Goal: Task Accomplishment & Management: Manage account settings

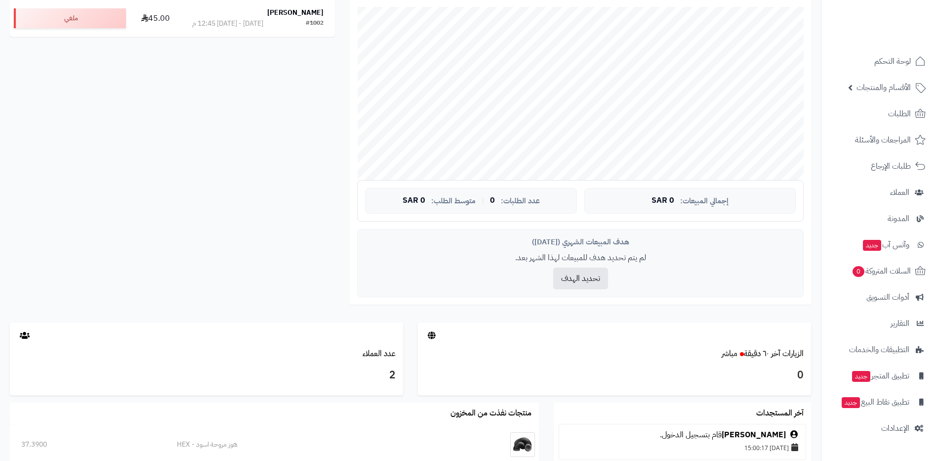
scroll to position [296, 0]
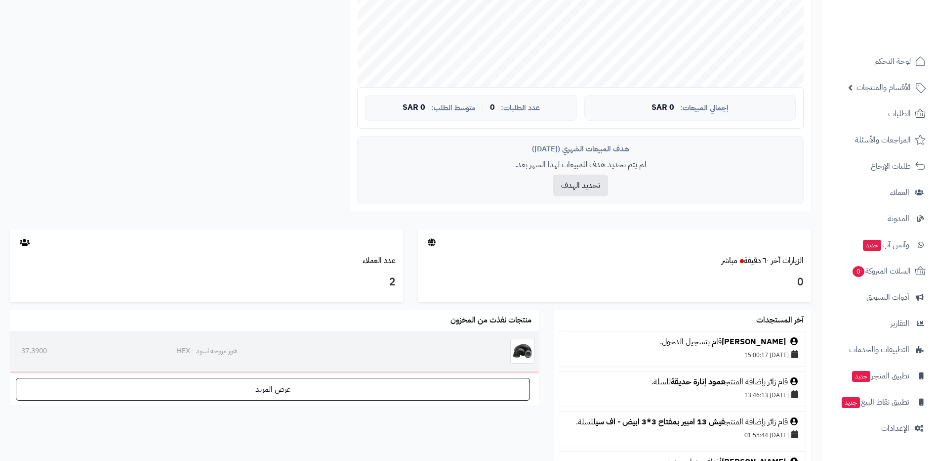
click at [489, 354] on td at bounding box center [486, 351] width 105 height 41
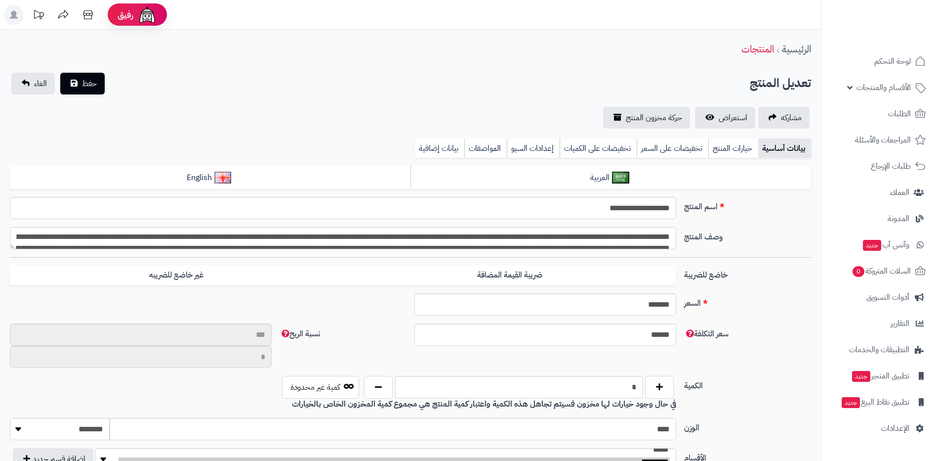
scroll to position [576, 0]
type input "**"
type input "*********"
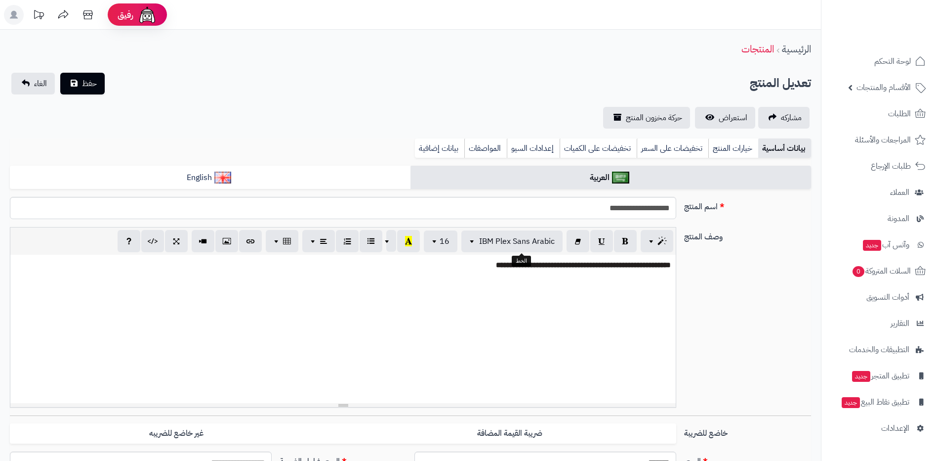
type input "*****"
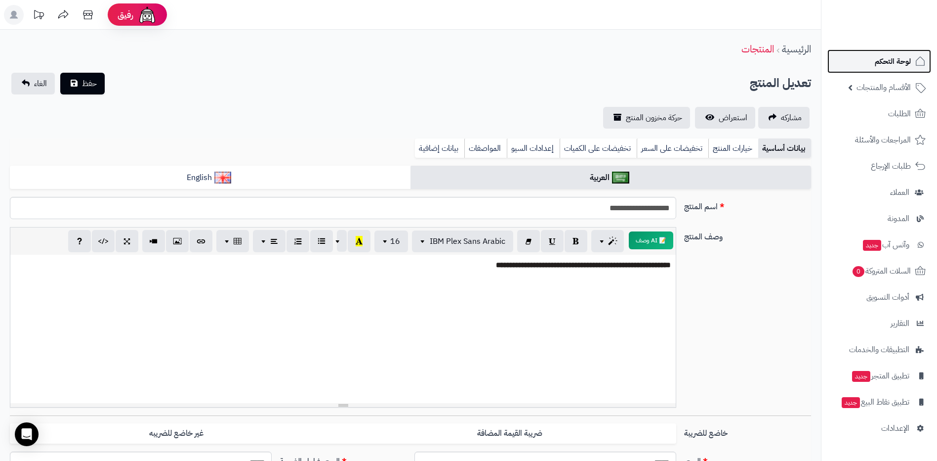
click at [880, 70] on link "لوحة التحكم" at bounding box center [880, 61] width 104 height 24
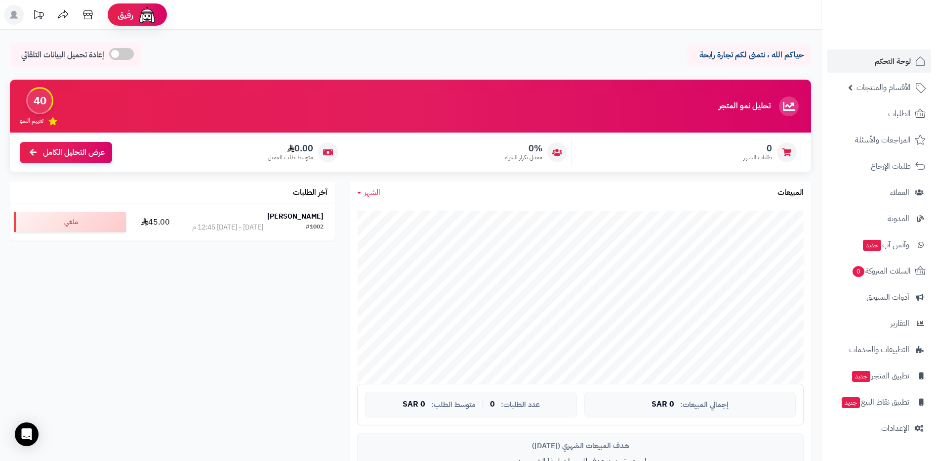
click at [475, 236] on div "تحليل نمو المتجر المرحلة الأولى 40 تقييم النمو 0 طلبات الشهر 0% معدل تكرار الشر…" at bounding box center [410, 303] width 816 height 446
click at [484, 205] on div "جاري التحميل... إجمالي المبيعات: 0 SAR عدد الطلبات: 0 | متوسط الطلب: 0 SAR هدف …" at bounding box center [580, 355] width 461 height 305
drag, startPoint x: 484, startPoint y: 205, endPoint x: 448, endPoint y: 207, distance: 36.1
click at [448, 207] on div "جاري التحميل... إجمالي المبيعات: 0 SAR عدد الطلبات: 0 | متوسط الطلب: 0 SAR هدف …" at bounding box center [580, 355] width 461 height 305
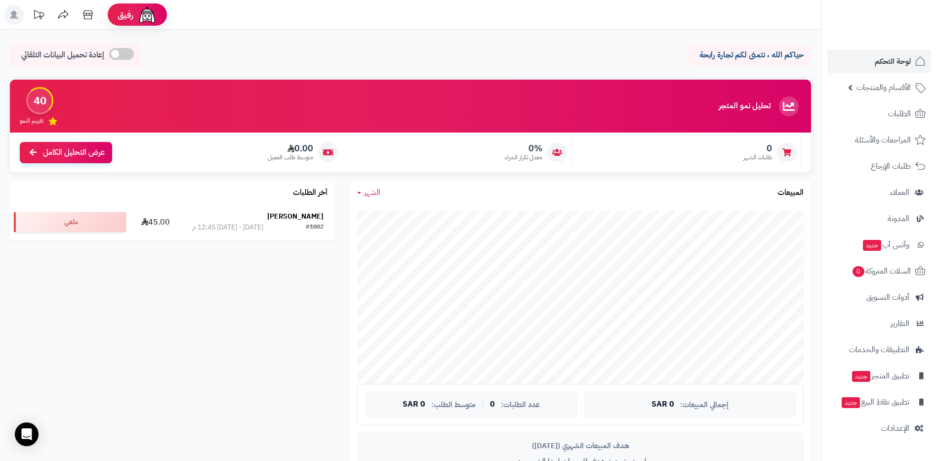
click at [376, 193] on span "الشهر" at bounding box center [372, 192] width 16 height 12
click at [394, 264] on link "السنة" at bounding box center [389, 270] width 79 height 18
click at [371, 192] on span "السنة" at bounding box center [372, 192] width 17 height 12
click at [755, 56] on p "حياكم الله ، نتمنى لكم تجارة رابحة" at bounding box center [749, 54] width 109 height 11
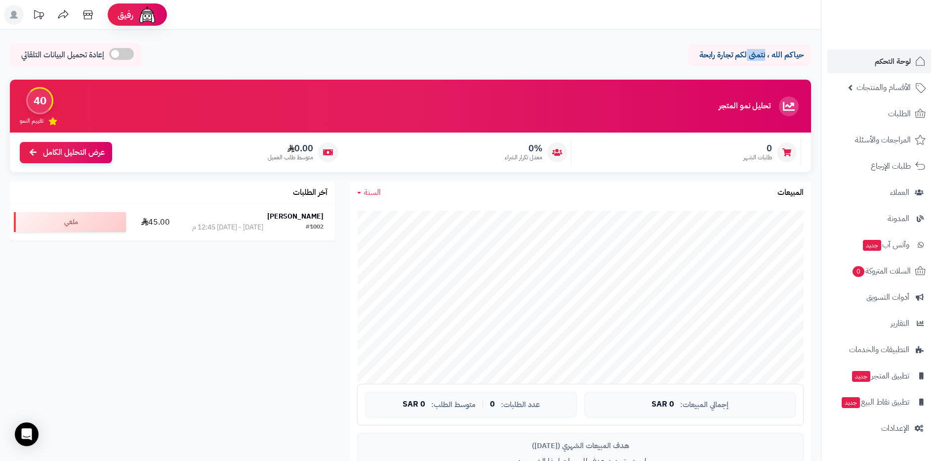
click at [755, 56] on p "حياكم الله ، نتمنى لكم تجارة رابحة" at bounding box center [749, 54] width 109 height 11
drag, startPoint x: 755, startPoint y: 56, endPoint x: 658, endPoint y: 50, distance: 97.0
click at [658, 50] on div "حياكم الله ، نتمنى لكم تجارة رابحة إعادة تحميل البيانات التلقائي" at bounding box center [410, 57] width 801 height 29
drag, startPoint x: 791, startPoint y: 35, endPoint x: 780, endPoint y: 91, distance: 57.4
click at [780, 91] on div "حياكم الله ، نتمنى لكم تجارة رابحة إعادة تحميل البيانات التلقائي الرئيسية لوحة …" at bounding box center [410, 443] width 821 height 826
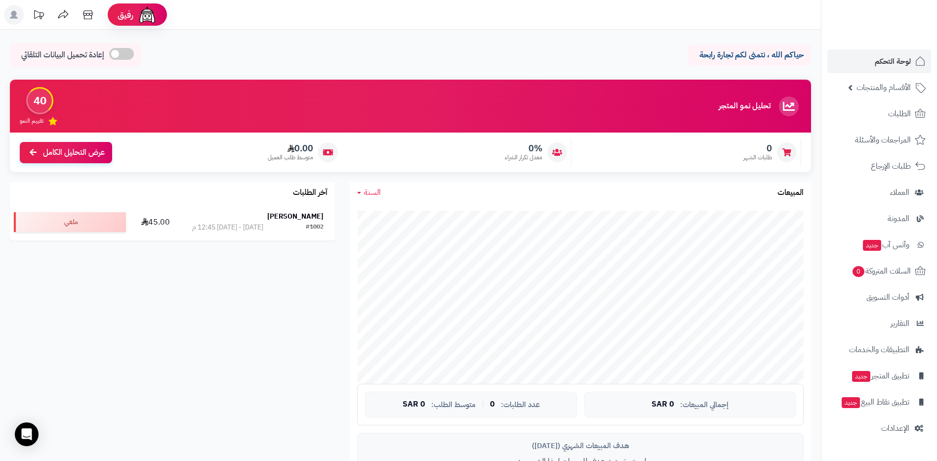
drag, startPoint x: 779, startPoint y: 91, endPoint x: 756, endPoint y: 97, distance: 23.5
click at [756, 97] on div "تحليل نمو المتجر المرحلة الأولى" at bounding box center [760, 106] width 83 height 20
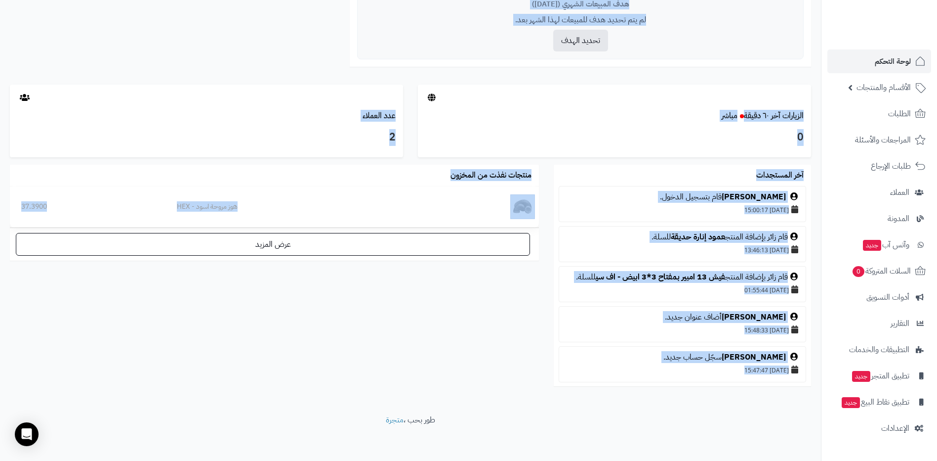
scroll to position [444, 0]
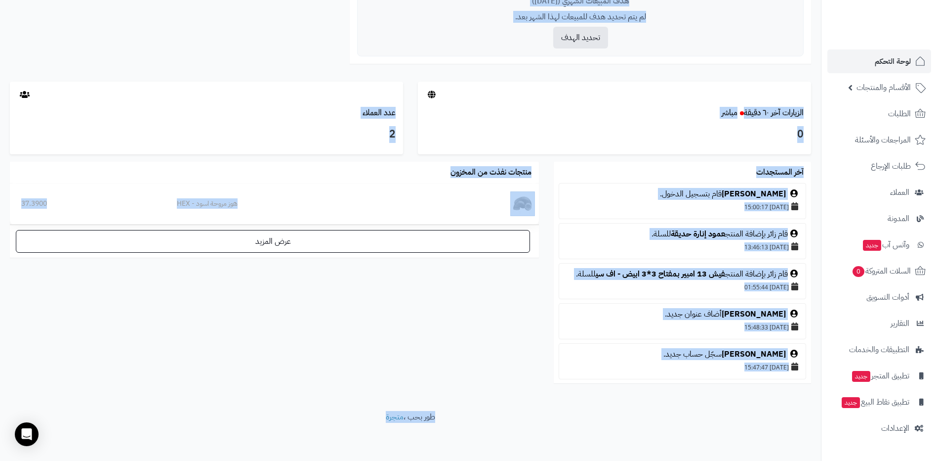
drag, startPoint x: 803, startPoint y: 51, endPoint x: 350, endPoint y: 419, distance: 583.5
click at [350, 419] on div "رفيق ! الطلبات معالجة مكتمل إرجاع المنتجات العملاء المتواجدون الان 2 عملاء منتظ…" at bounding box center [468, 8] width 937 height 905
drag, startPoint x: 350, startPoint y: 419, endPoint x: 257, endPoint y: 396, distance: 95.8
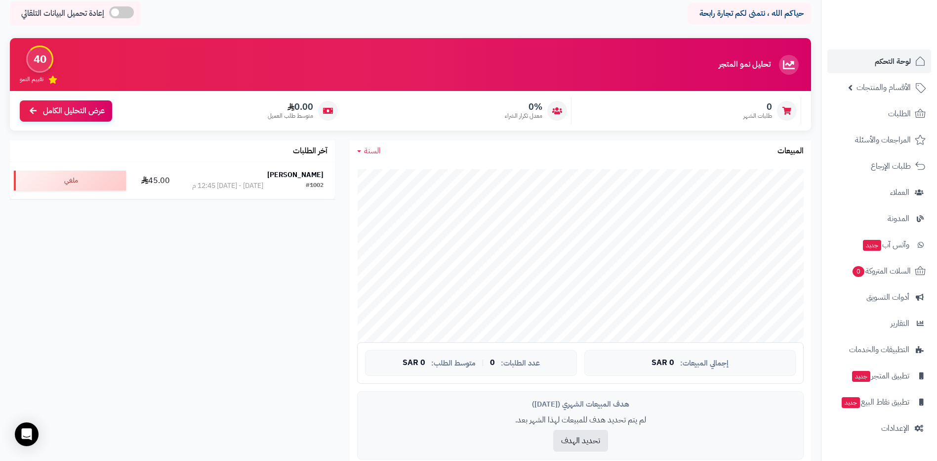
scroll to position [0, 0]
